Goal: Information Seeking & Learning: Learn about a topic

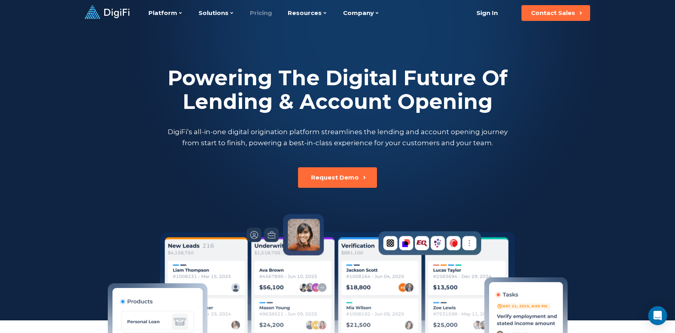
click at [251, 12] on link "Pricing" at bounding box center [261, 13] width 22 height 26
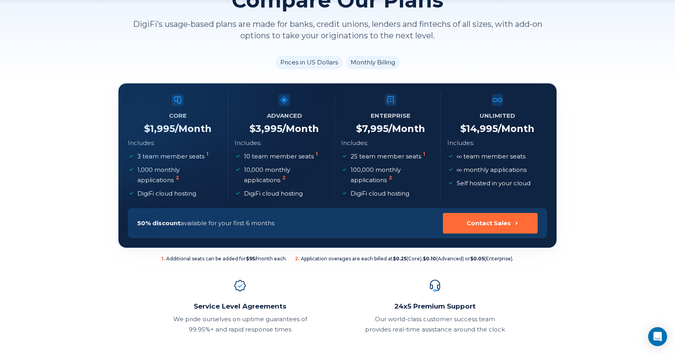
scroll to position [83, 0]
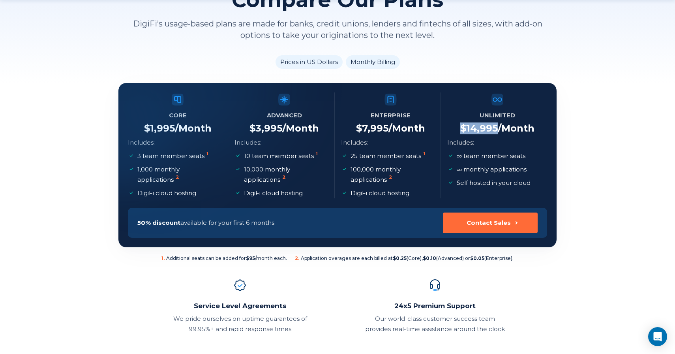
drag, startPoint x: 459, startPoint y: 128, endPoint x: 495, endPoint y: 129, distance: 36.3
click at [495, 129] on li "Unlimited $ 14,995 /Month Includes: team member seats monthly applications Self…" at bounding box center [497, 145] width 100 height 106
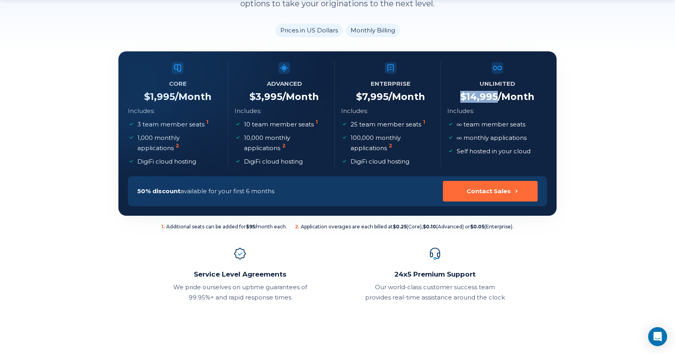
scroll to position [115, 0]
